Goal: Transaction & Acquisition: Purchase product/service

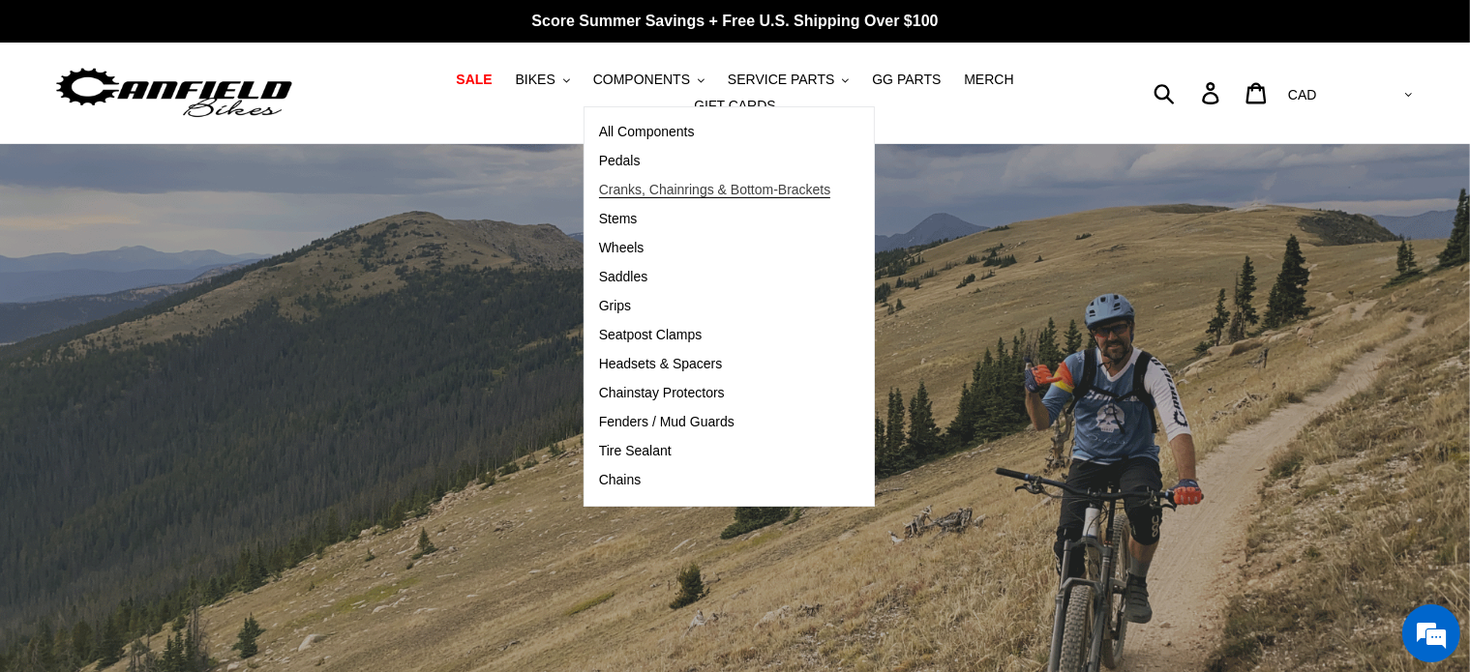
click at [616, 186] on link "Cranks, Chainrings & Bottom-Brackets" at bounding box center [714, 190] width 261 height 29
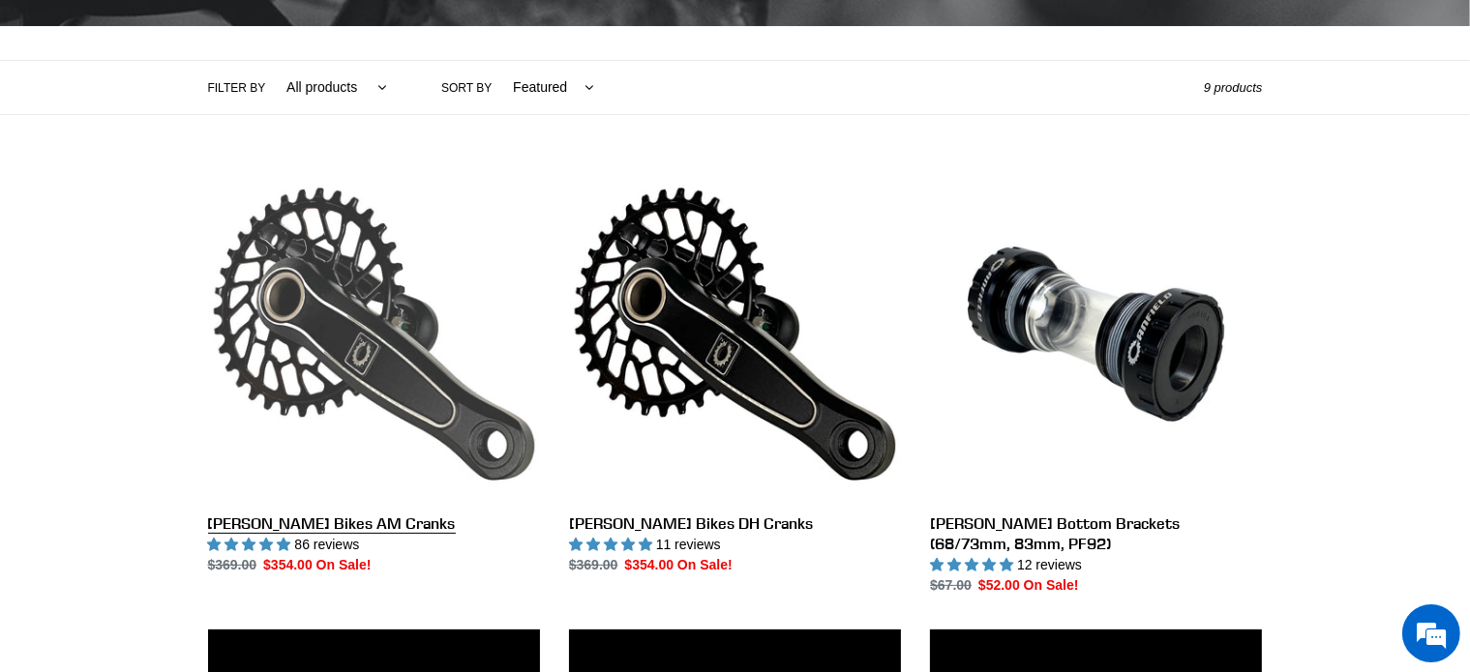
scroll to position [408, 0]
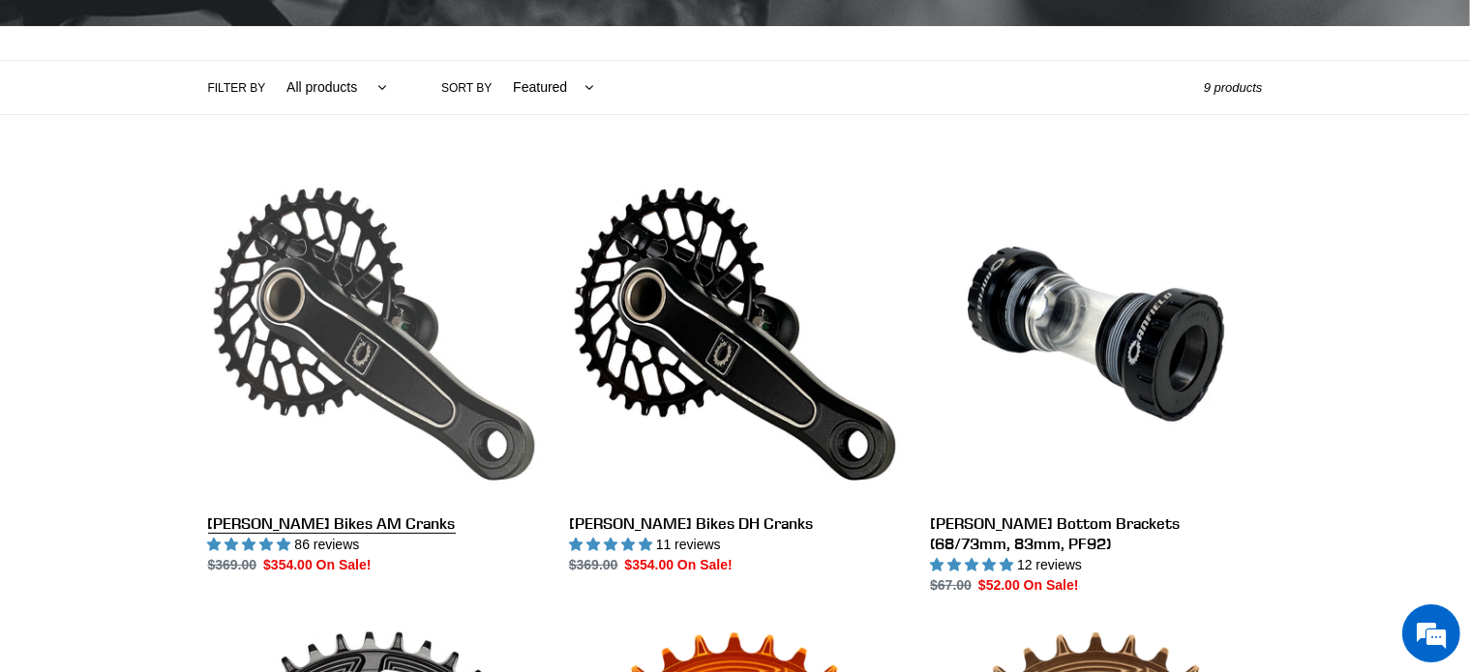
click at [375, 348] on link "[PERSON_NAME] Bikes AM Cranks" at bounding box center [374, 371] width 332 height 407
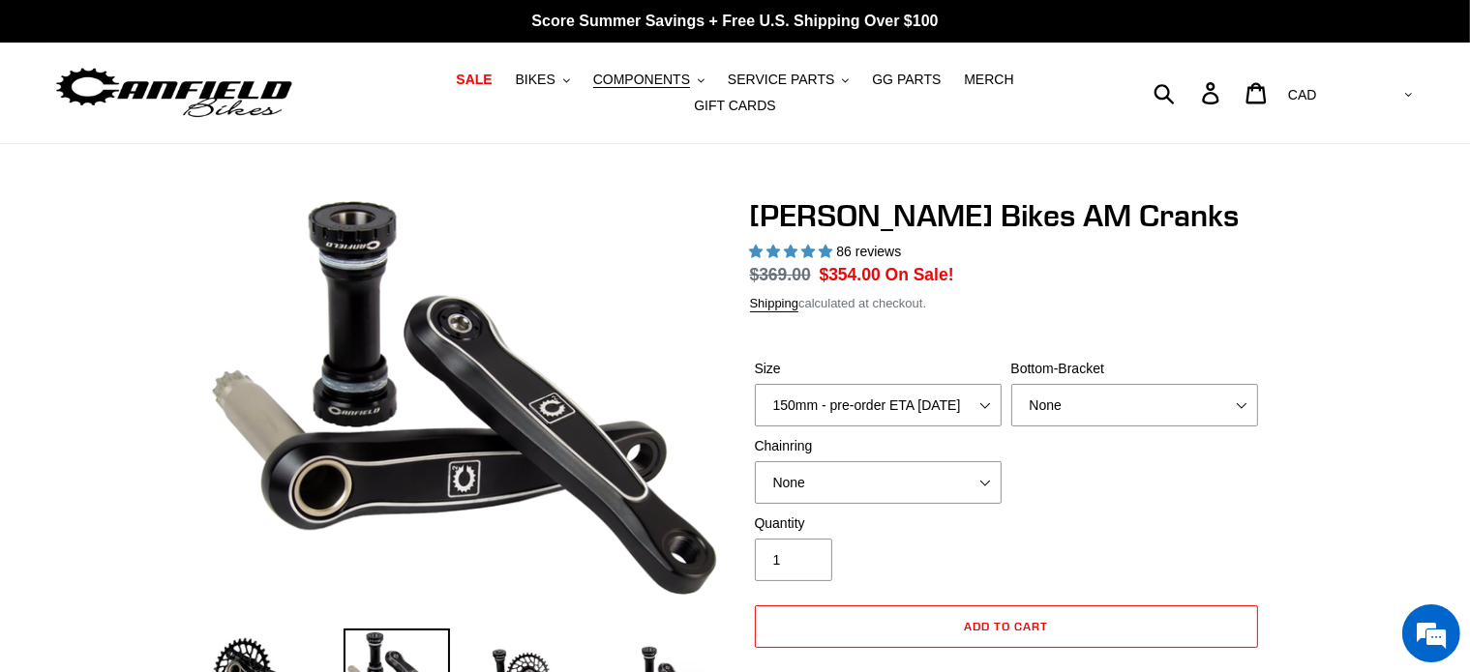
select select "highest-rating"
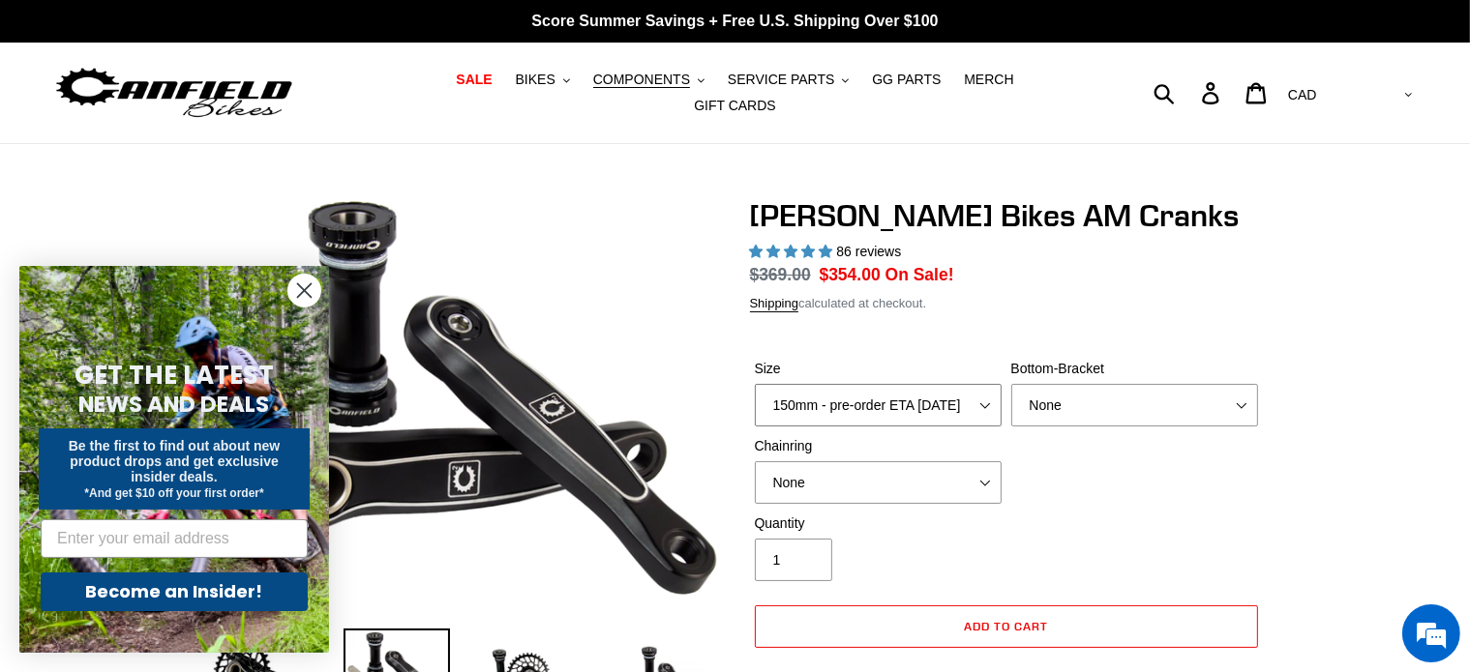
click at [755, 384] on select "150mm - pre-order ETA 9/30/25 155mm - pre-order ETA 9/30/25 160mm - pre-order E…" at bounding box center [878, 405] width 247 height 43
select select "160mm - pre-order ETA [DATE]"
click option "160mm - pre-order ETA [DATE]" at bounding box center [0, 0] width 0 height 0
click at [1069, 490] on div "Size 150mm - pre-order ETA 9/30/25 155mm - pre-order ETA 9/30/25 160mm - pre-or…" at bounding box center [1006, 436] width 513 height 155
click at [302, 294] on icon "Close dialog" at bounding box center [305, 291] width 14 height 14
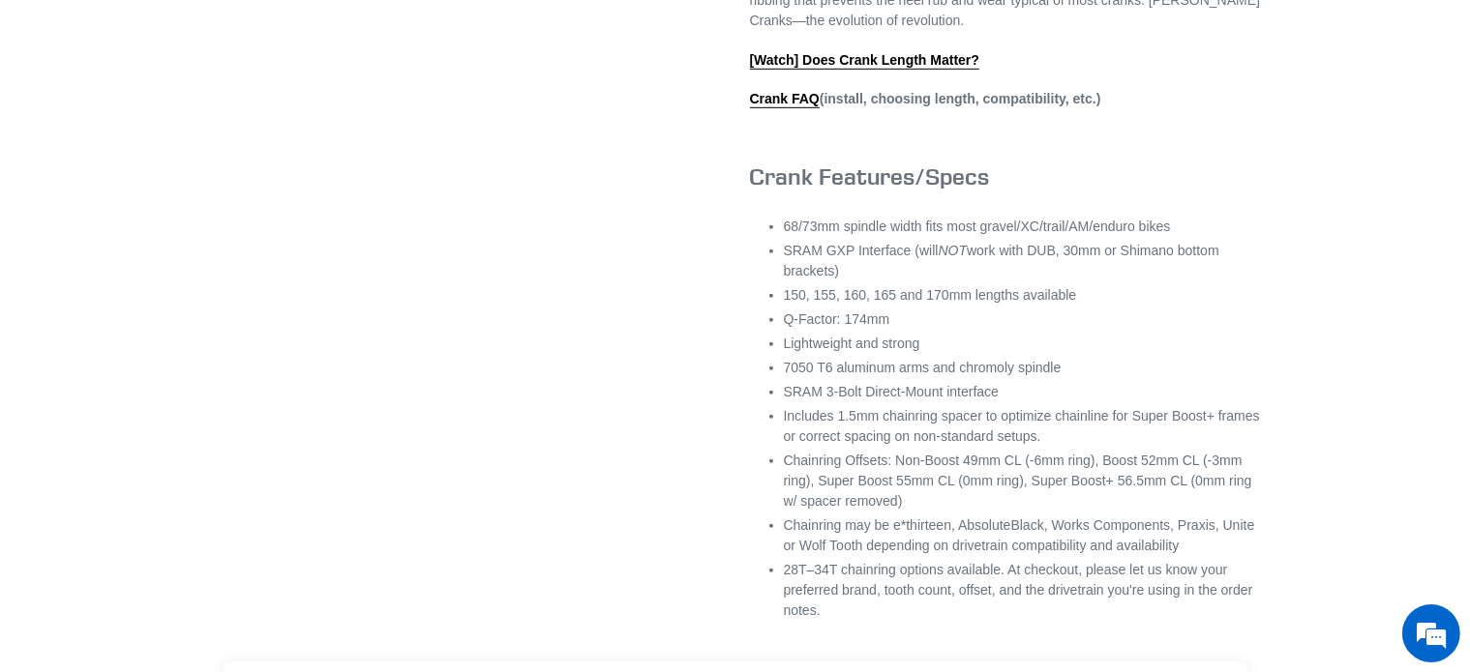
scroll to position [1430, 0]
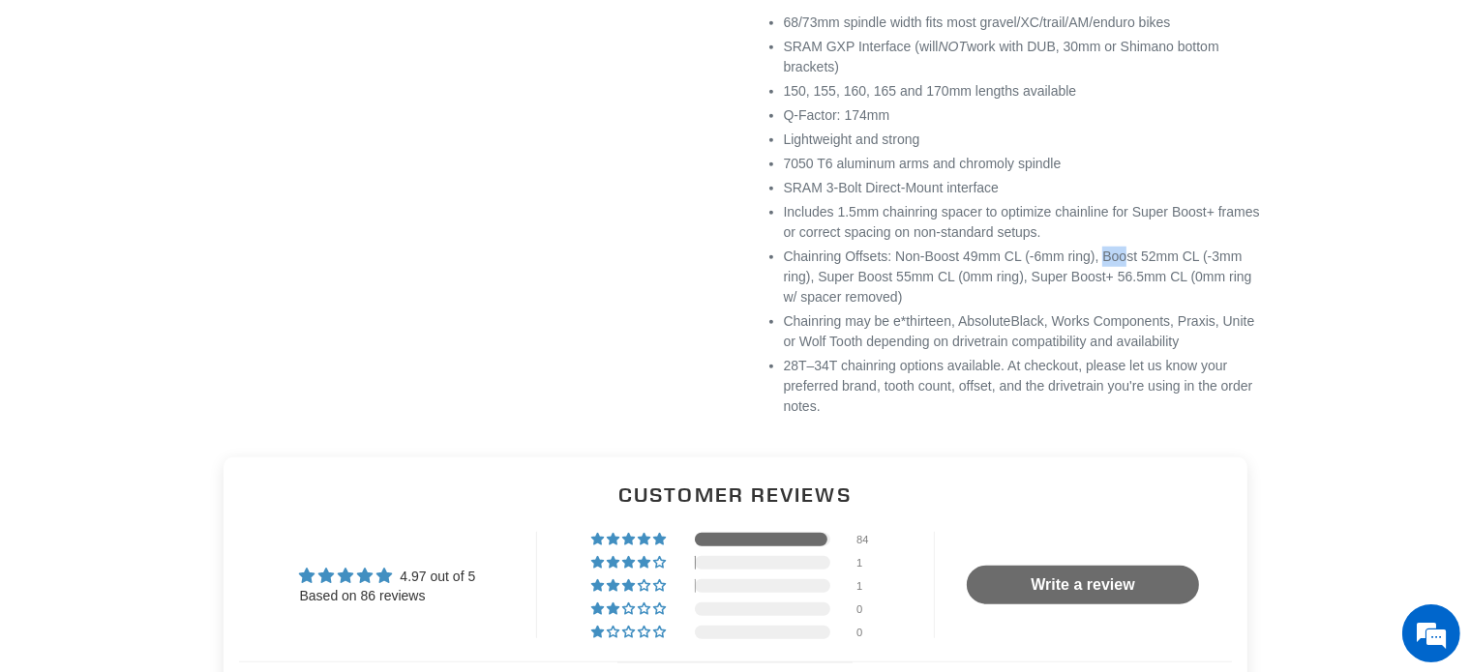
drag, startPoint x: 1101, startPoint y: 276, endPoint x: 1126, endPoint y: 277, distance: 25.2
click at [1126, 277] on li "Chainring Offsets: Non-Boost 49mm CL (-6mm ring), Boost 52mm CL (-3mm ring), Su…" at bounding box center [1023, 277] width 479 height 61
click at [1092, 269] on li "Chainring Offsets: Non-Boost 49mm CL (-6mm ring), Boost 52mm CL (-3mm ring), Su…" at bounding box center [1023, 277] width 479 height 61
drag, startPoint x: 1103, startPoint y: 277, endPoint x: 813, endPoint y: 298, distance: 291.0
click at [813, 298] on li "Chainring Offsets: Non-Boost 49mm CL (-6mm ring), Boost 52mm CL (-3mm ring), Su…" at bounding box center [1023, 277] width 479 height 61
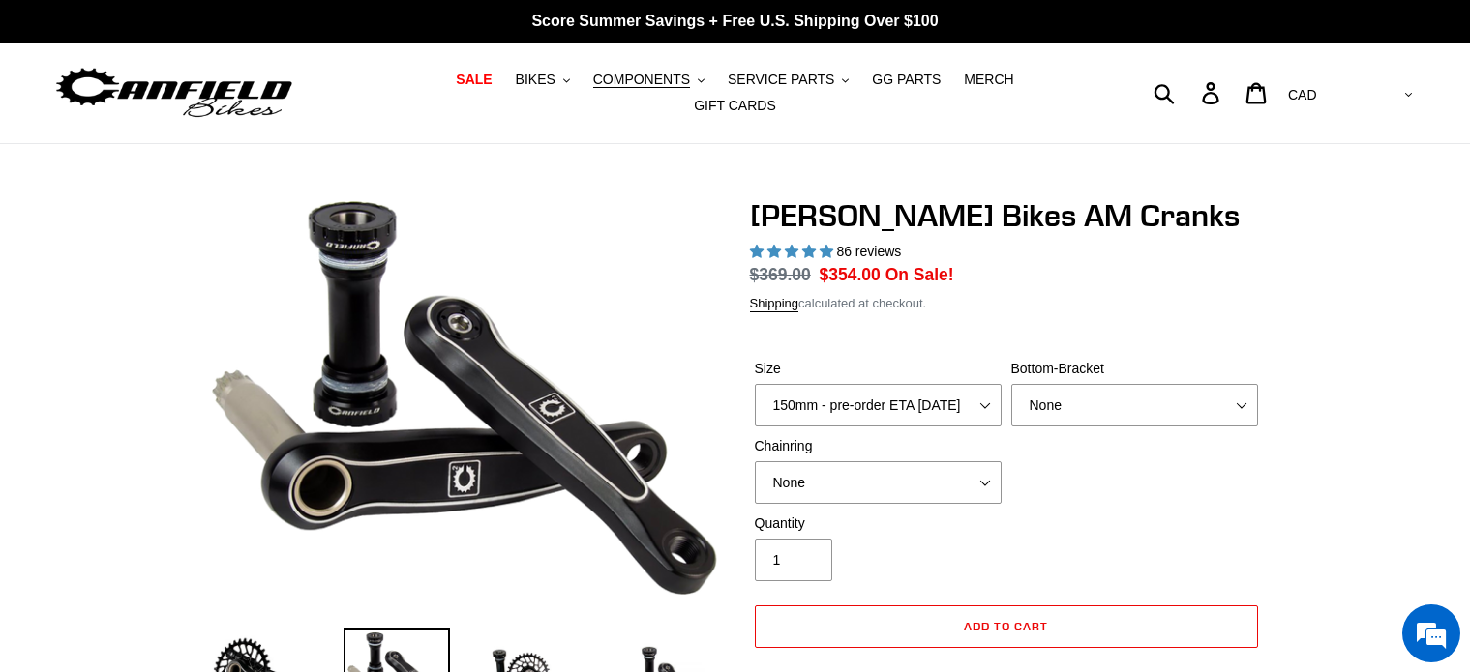
select select "160mm - pre-order ETA 9/30/25"
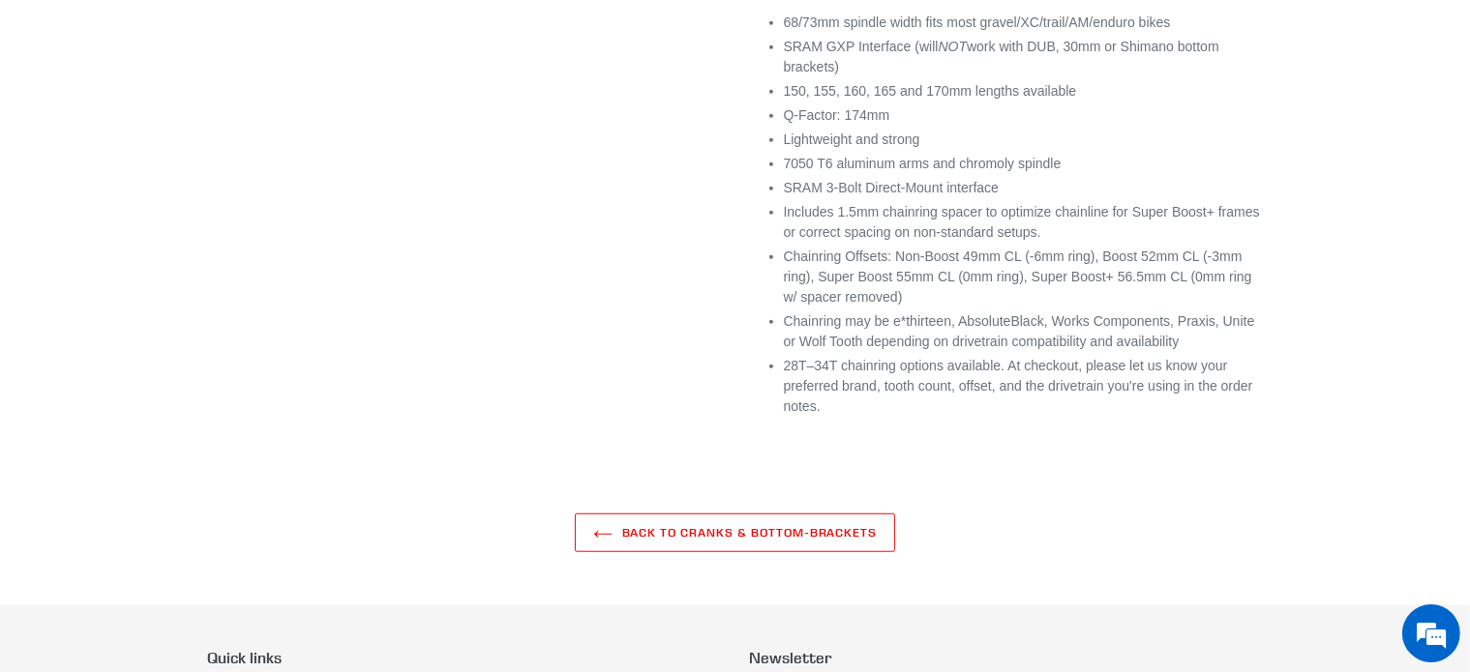
select select "highest-rating"
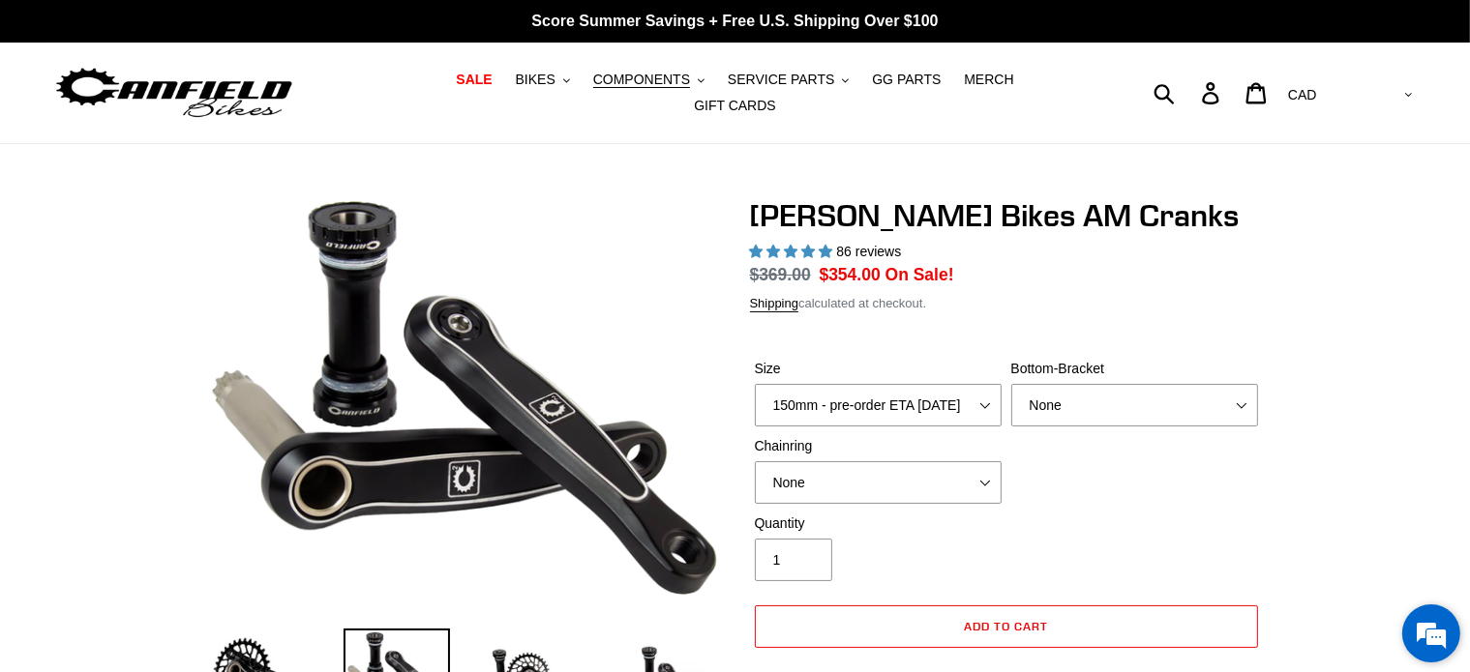
click at [1419, 637] on em at bounding box center [1431, 634] width 52 height 52
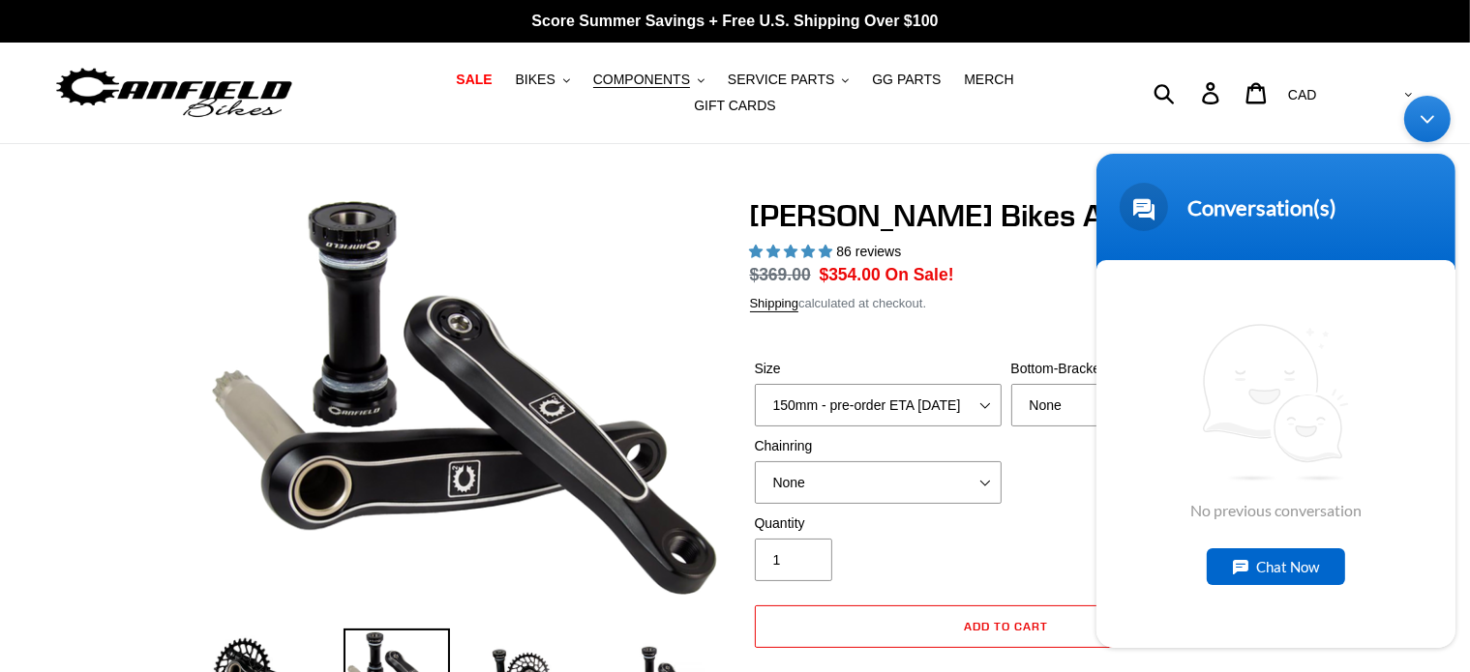
click at [1437, 121] on div "Minimize live chat window" at bounding box center [1426, 119] width 46 height 46
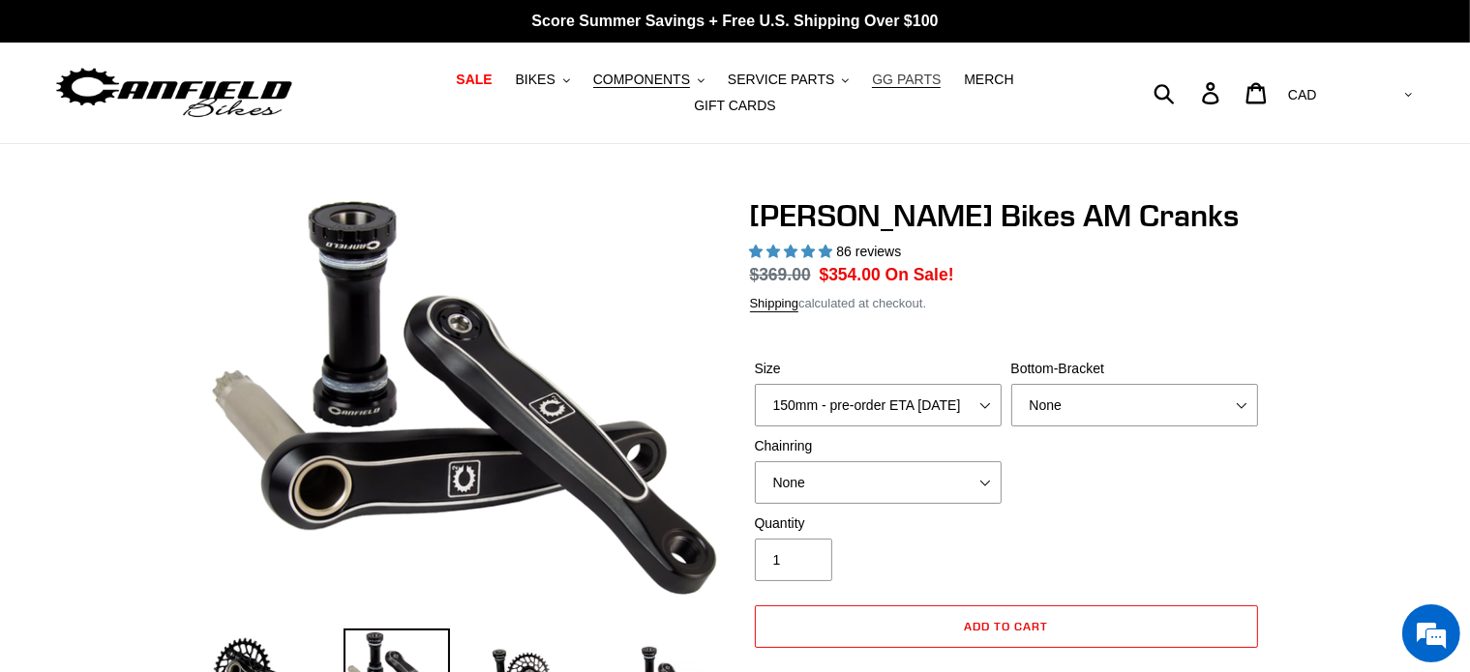
click at [862, 93] on link "GG PARTS" at bounding box center [906, 80] width 88 height 26
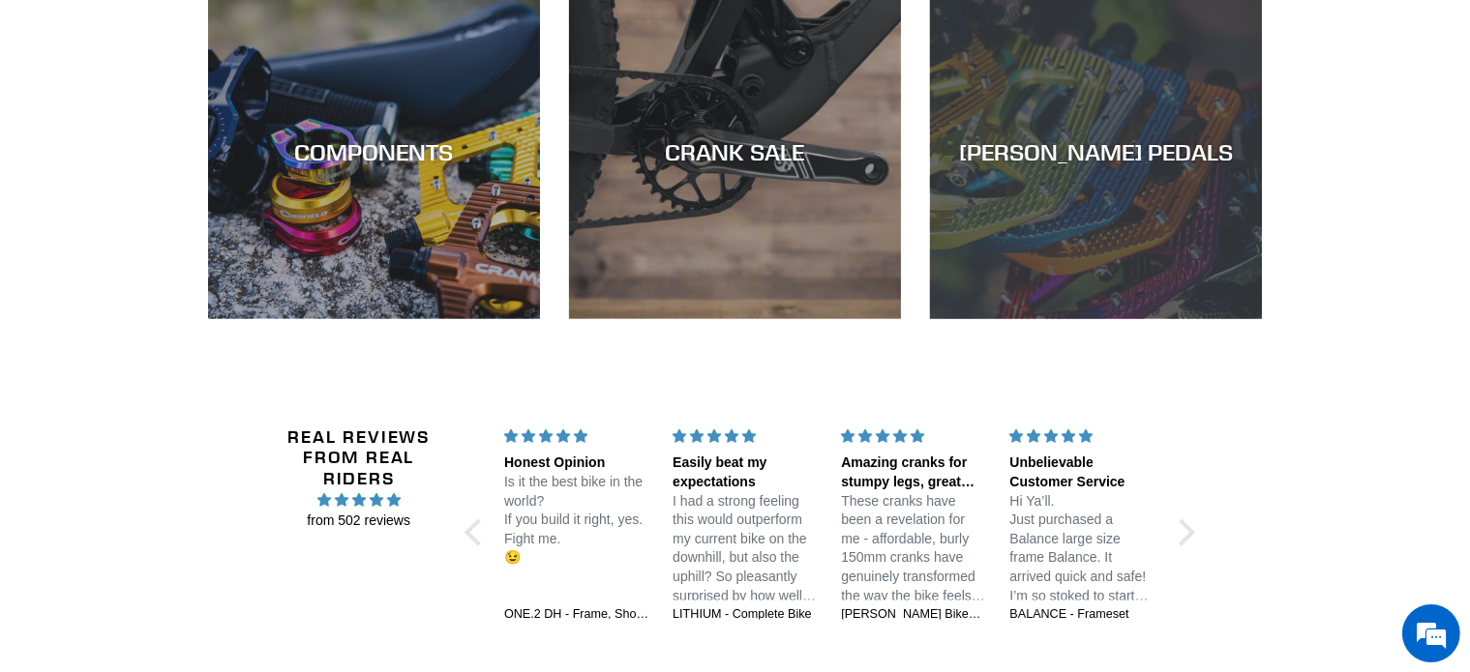
scroll to position [2860, 0]
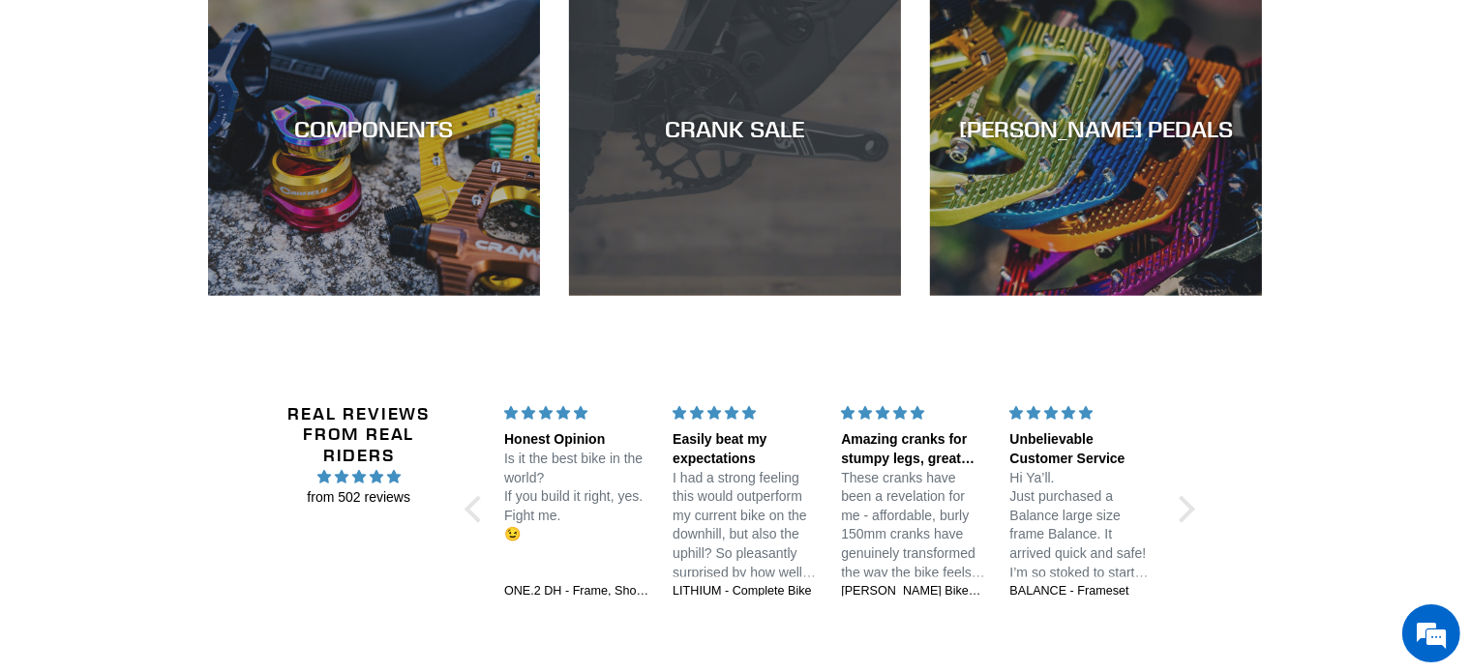
click at [812, 296] on div "CRANK SALE" at bounding box center [735, 296] width 332 height 0
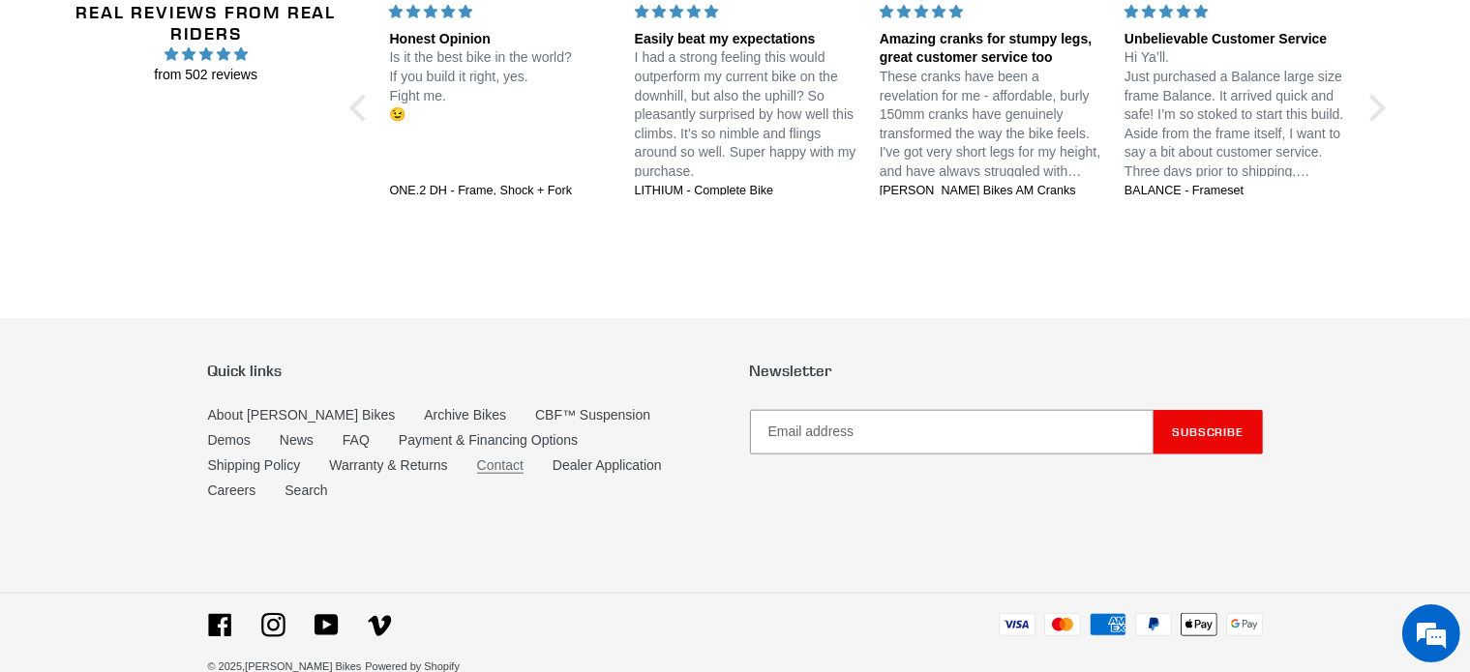
click at [477, 458] on link "Contact" at bounding box center [500, 466] width 46 height 16
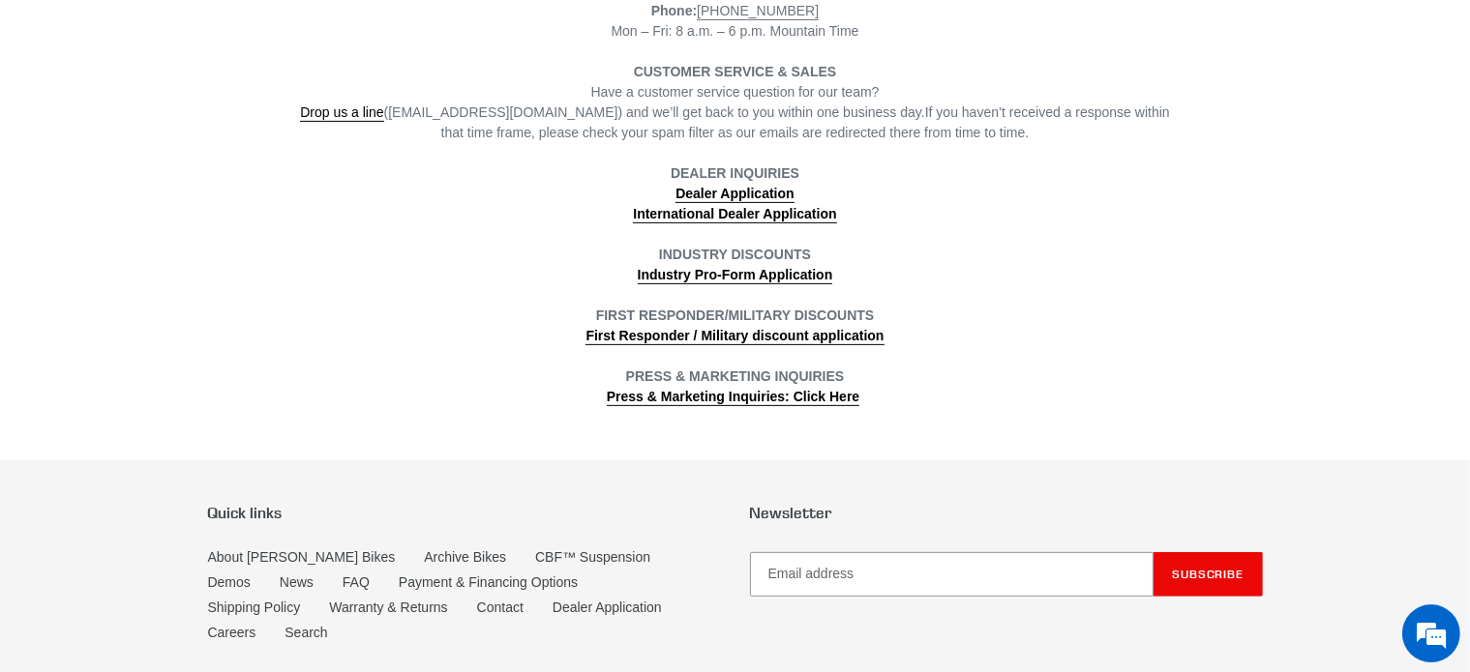
scroll to position [607, 0]
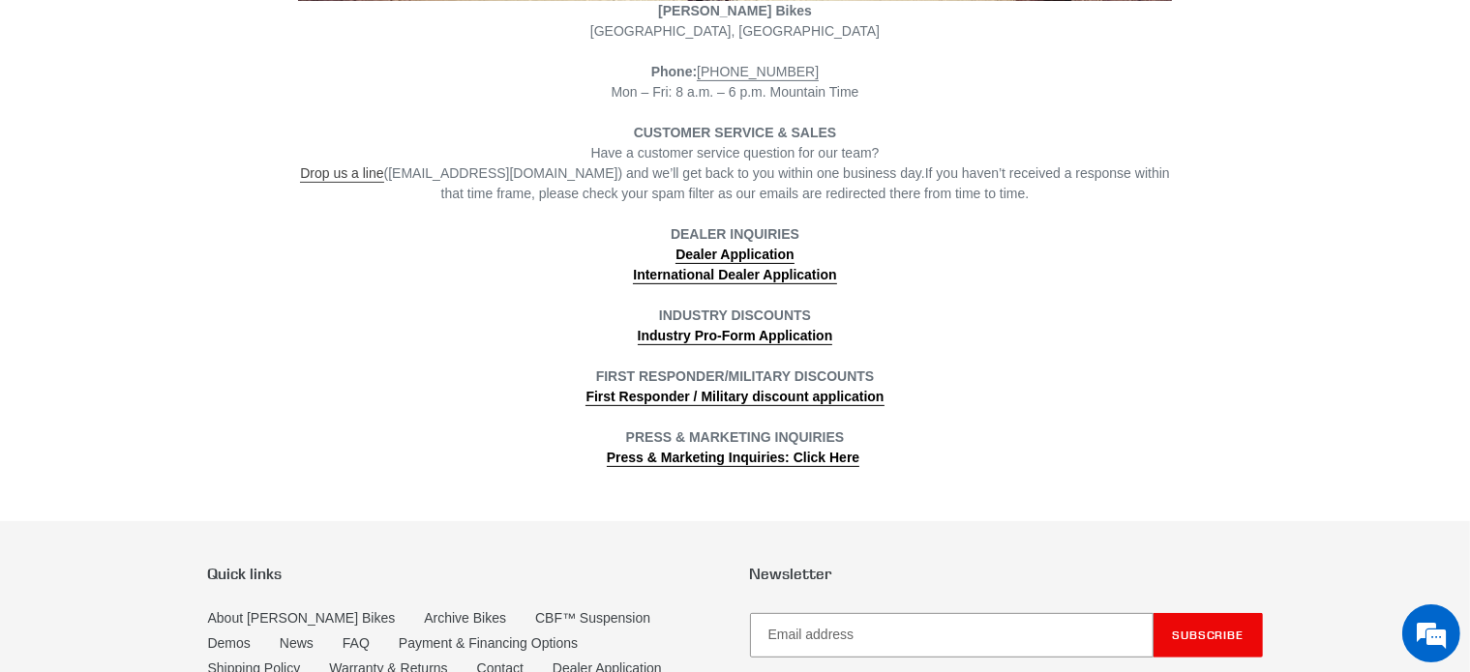
click at [370, 165] on link "Drop us a line" at bounding box center [341, 173] width 83 height 17
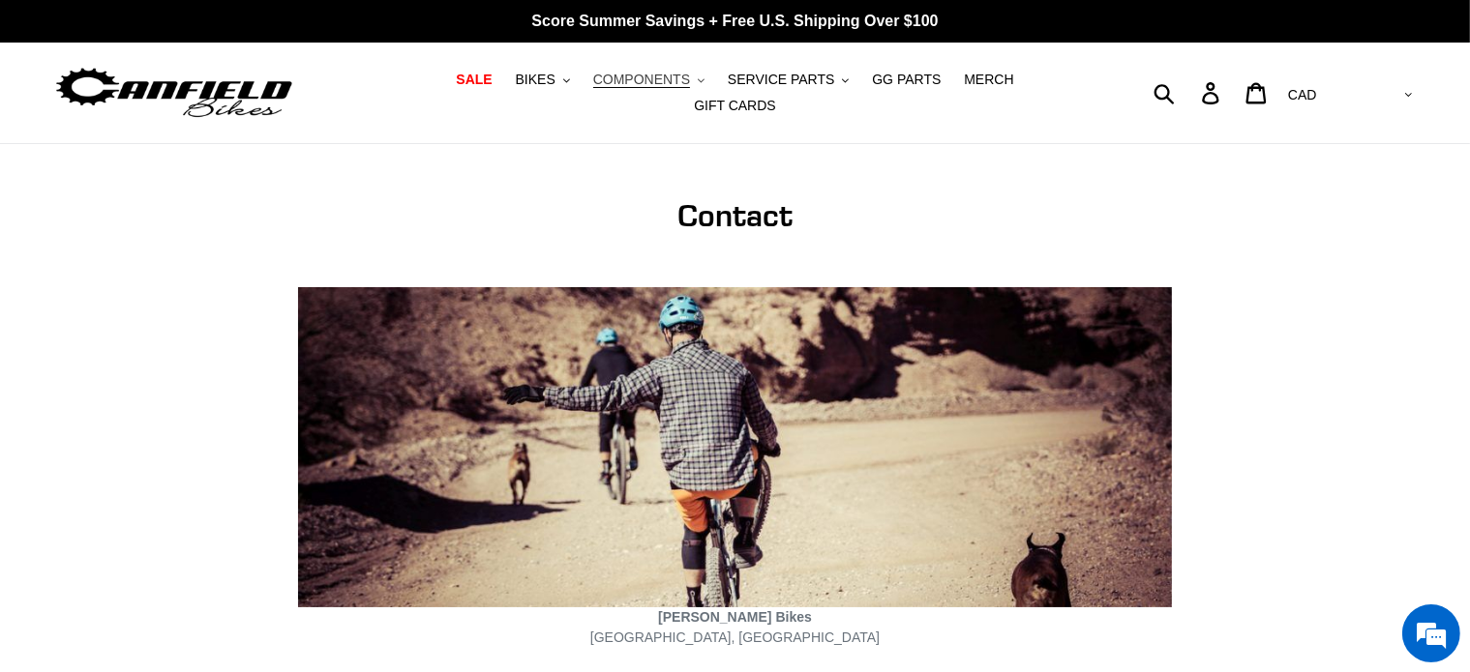
click at [611, 88] on span "COMPONENTS" at bounding box center [641, 80] width 97 height 16
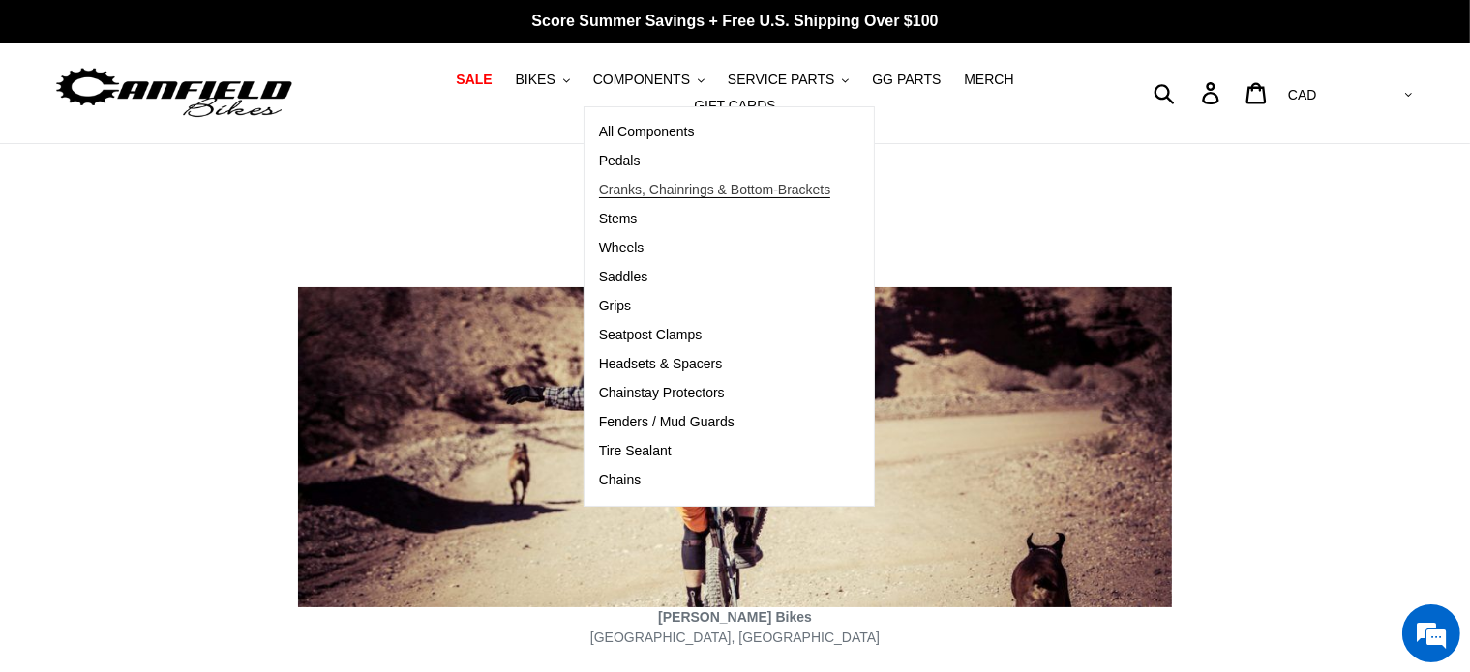
click at [599, 194] on span "Cranks, Chainrings & Bottom-Brackets" at bounding box center [715, 190] width 232 height 16
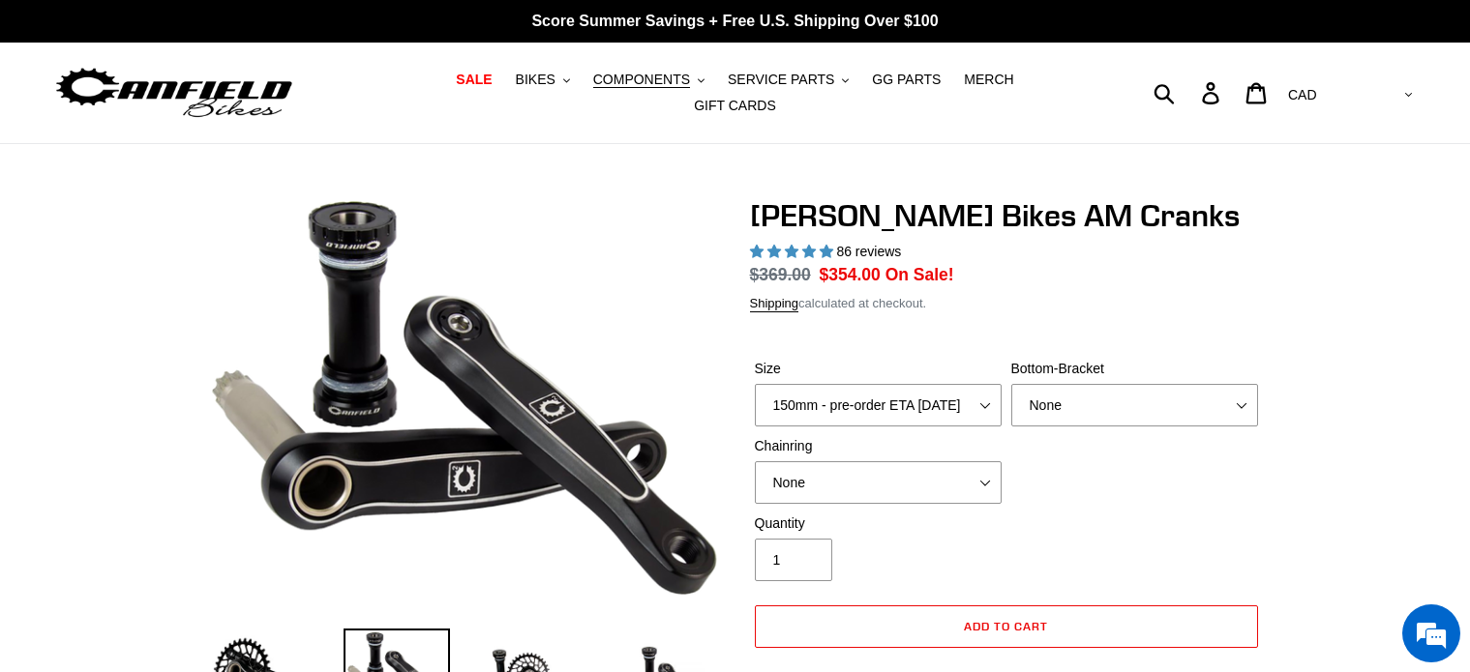
scroll to position [408, 0]
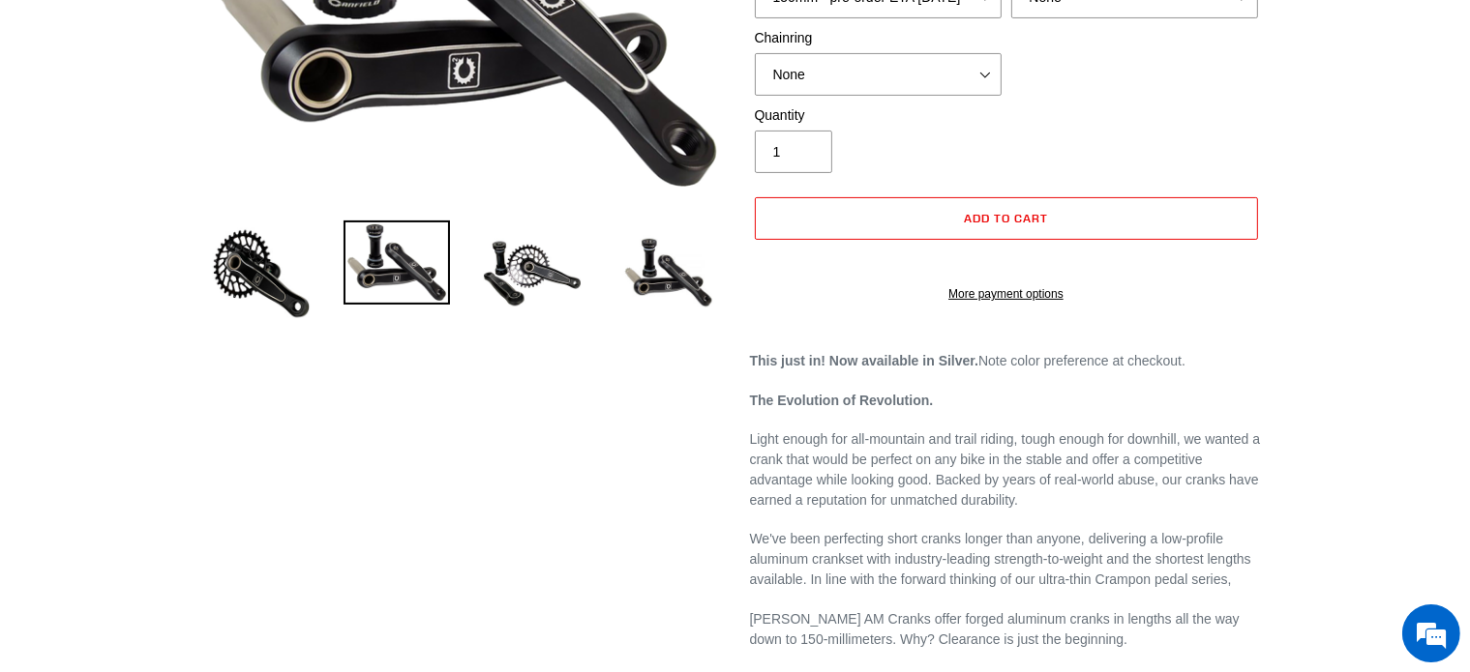
select select "highest-rating"
